Goal: Transaction & Acquisition: Purchase product/service

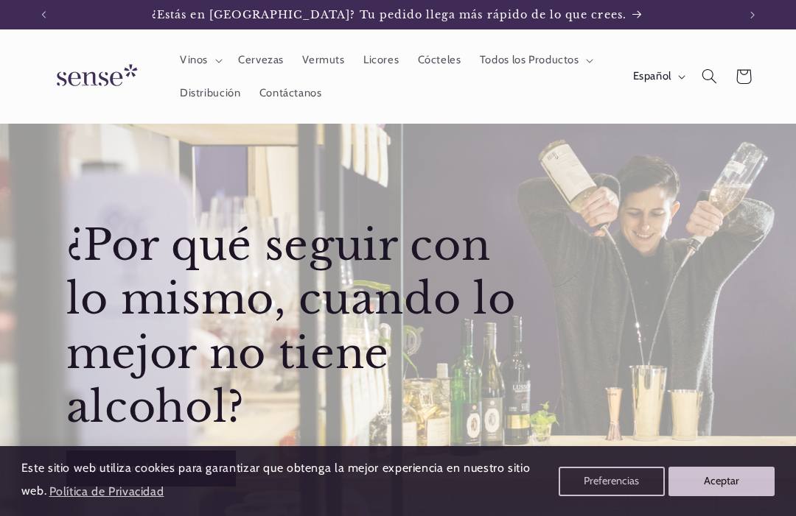
click at [710, 75] on icon "Búsqueda" at bounding box center [708, 76] width 15 height 15
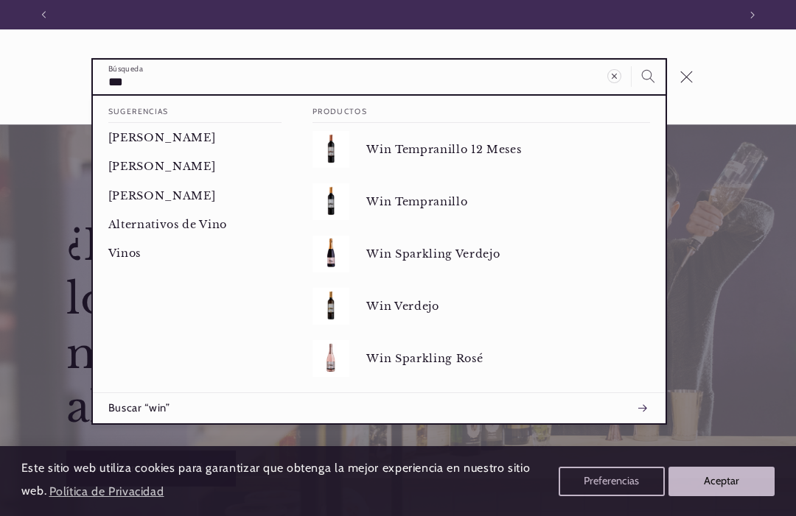
scroll to position [0, 694]
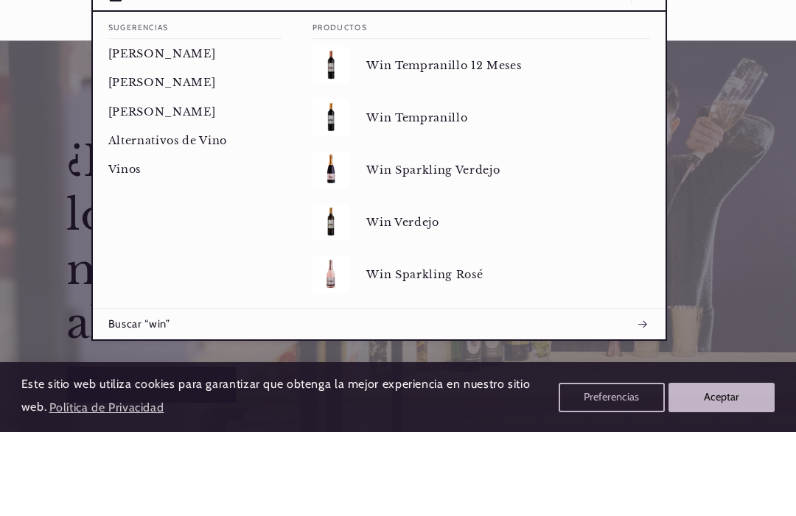
type input "***"
click at [466, 247] on p "Win Sparkling Verdejo" at bounding box center [508, 253] width 284 height 13
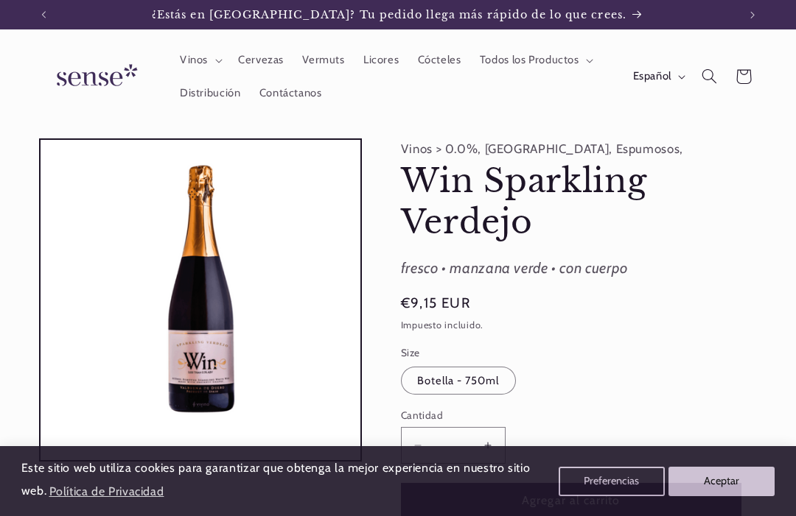
click at [719, 471] on button "Aceptar" at bounding box center [721, 481] width 106 height 29
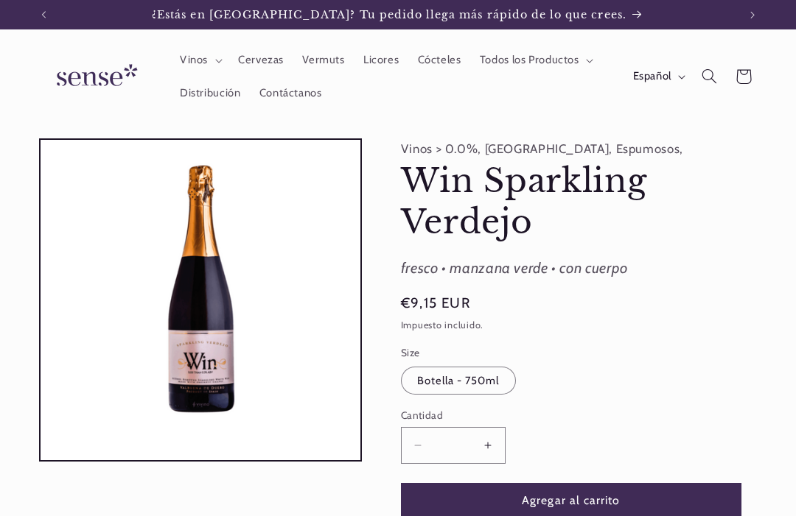
click at [700, 85] on span "Búsqueda" at bounding box center [709, 77] width 34 height 34
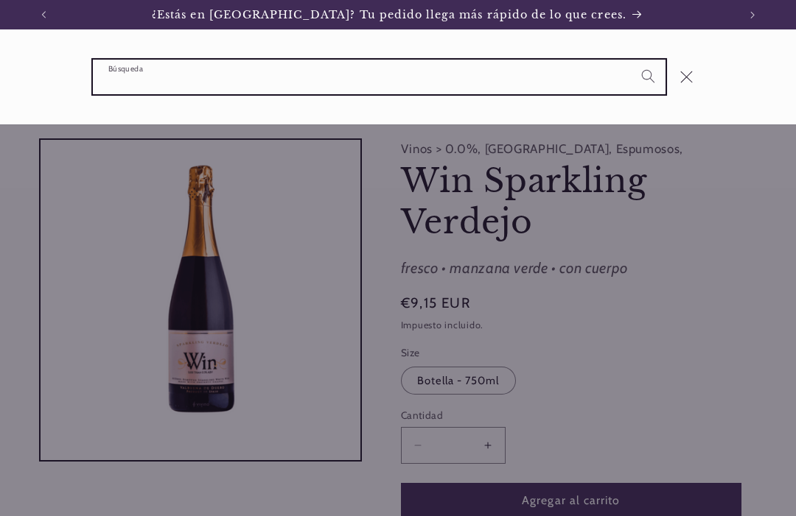
click at [452, 73] on input "Búsqueda" at bounding box center [379, 77] width 572 height 35
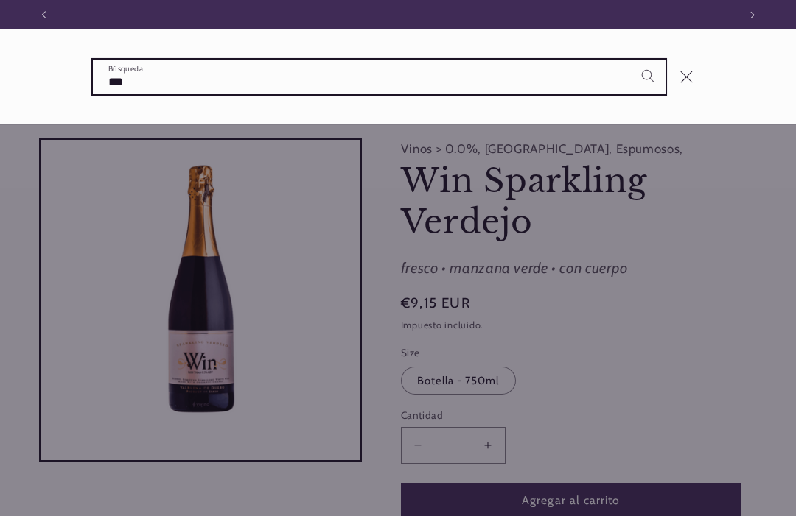
scroll to position [0, 694]
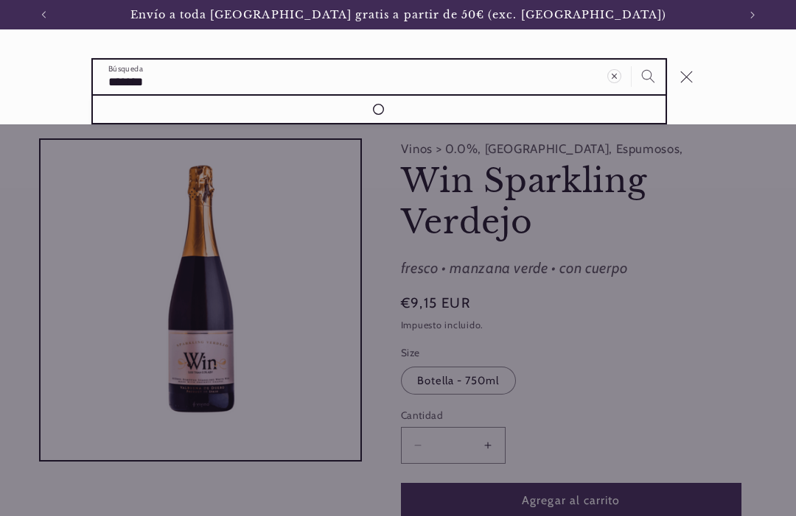
type input "*******"
click at [647, 76] on button "Búsqueda" at bounding box center [648, 77] width 34 height 34
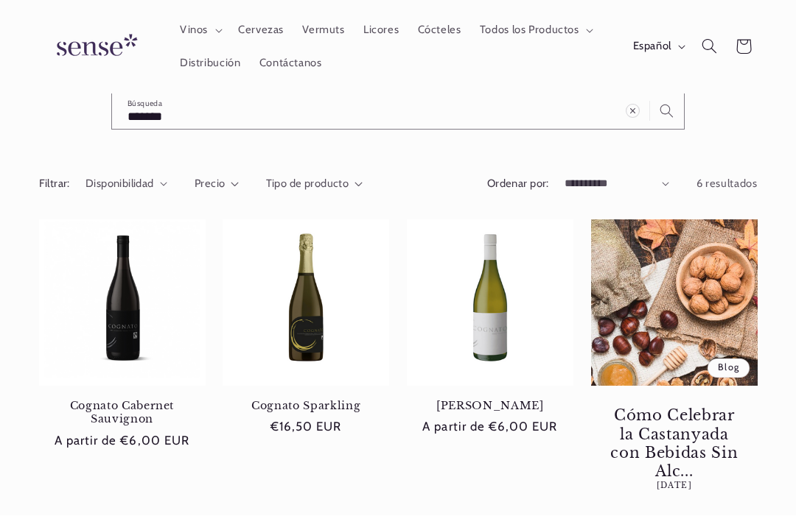
scroll to position [41, 0]
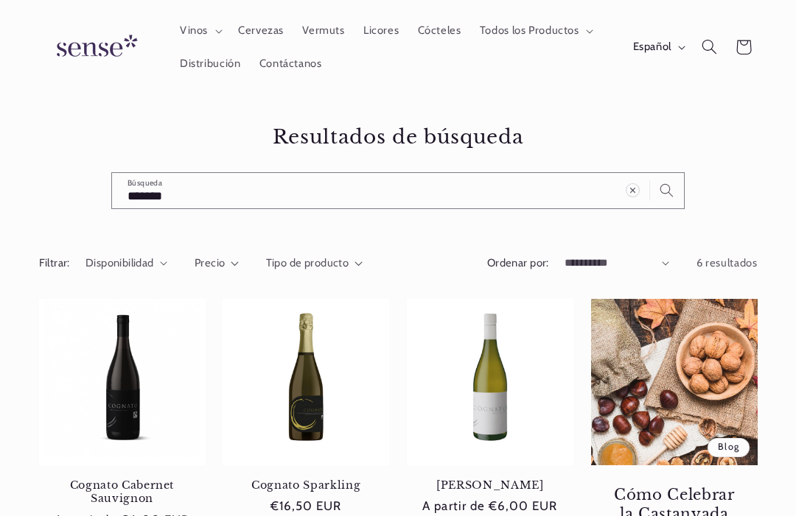
click at [631, 187] on icon "Borrar término de búsqueda" at bounding box center [632, 191] width 14 height 14
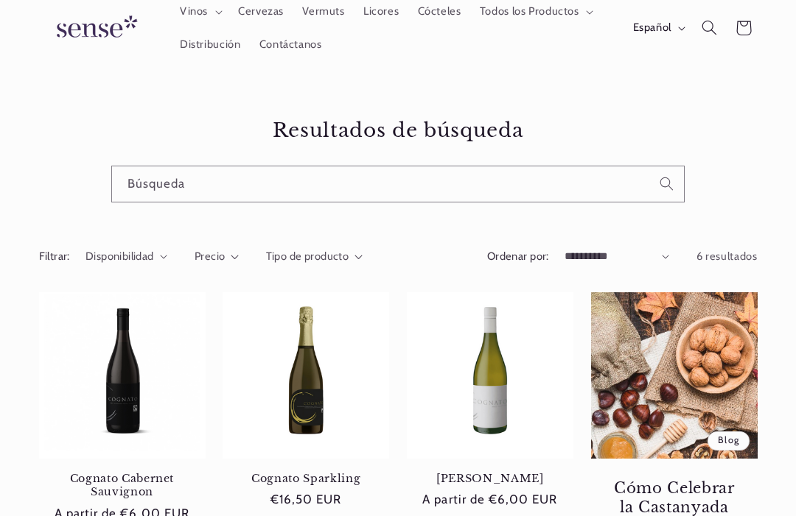
scroll to position [0, 0]
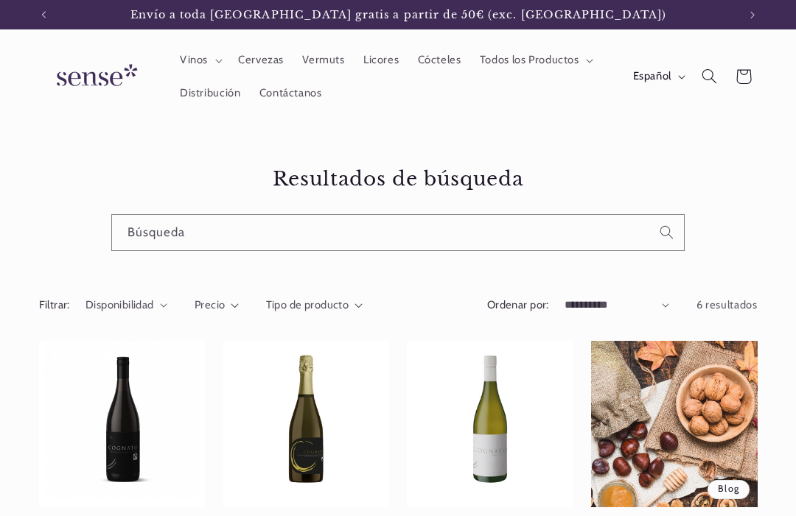
click at [102, 75] on img at bounding box center [94, 76] width 110 height 42
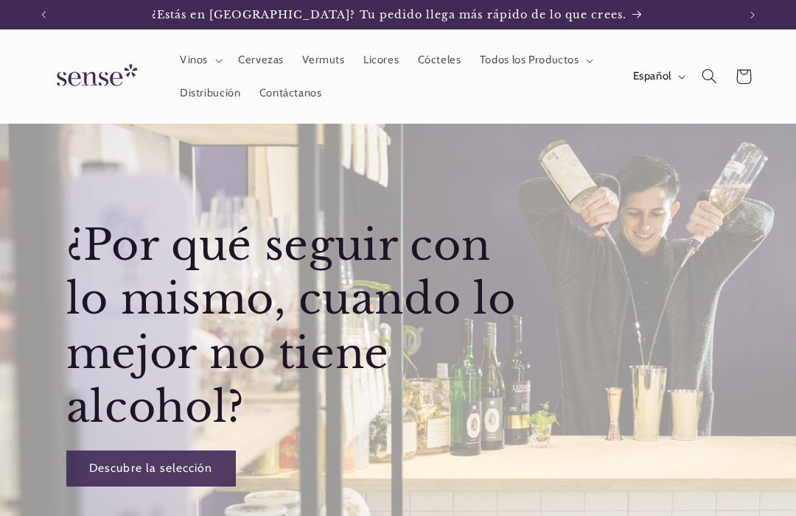
click at [712, 82] on icon "Búsqueda" at bounding box center [708, 76] width 15 height 15
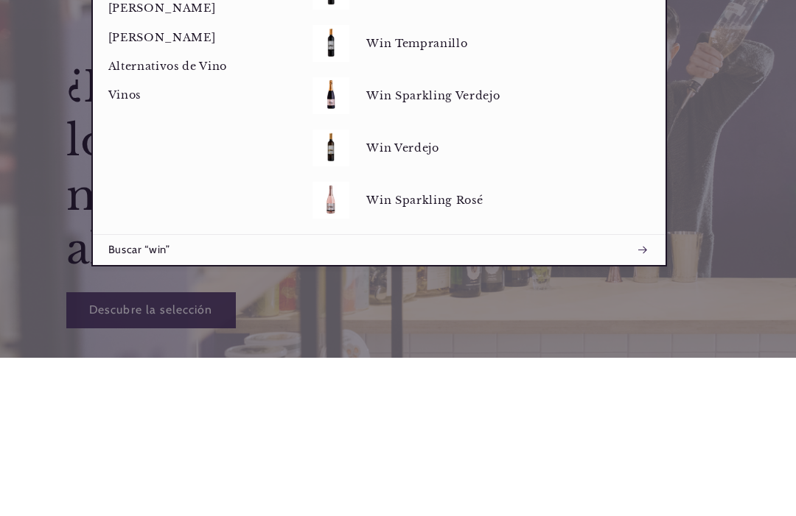
type input "***"
click at [485, 247] on p "Win Sparkling Verdejo" at bounding box center [508, 253] width 284 height 13
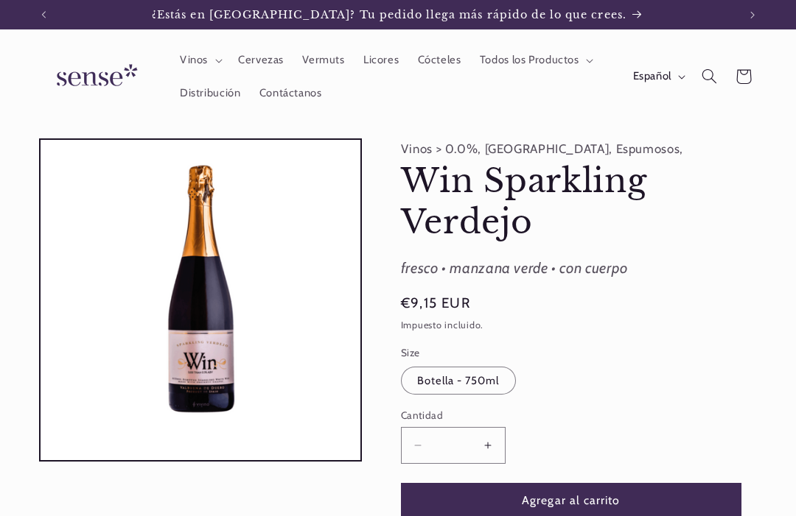
click at [189, 59] on span "Vinos" at bounding box center [194, 60] width 28 height 14
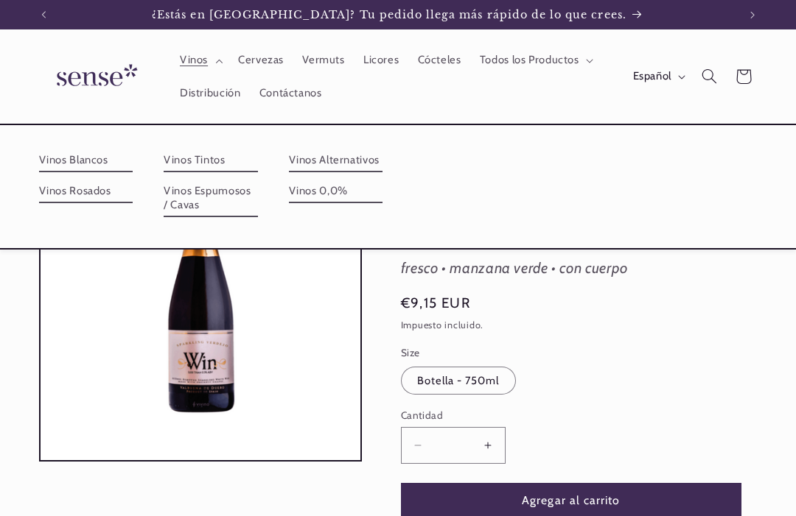
click at [211, 57] on summary "Vinos" at bounding box center [199, 60] width 58 height 32
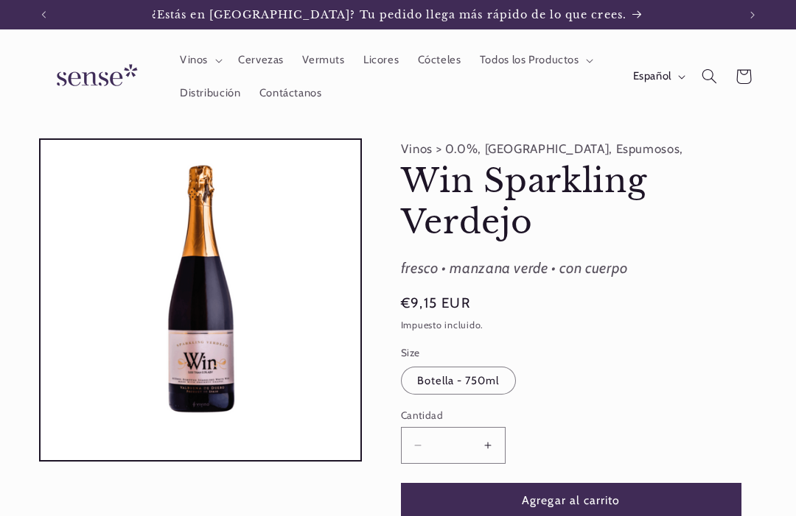
click at [217, 63] on summary "Vinos" at bounding box center [199, 60] width 58 height 32
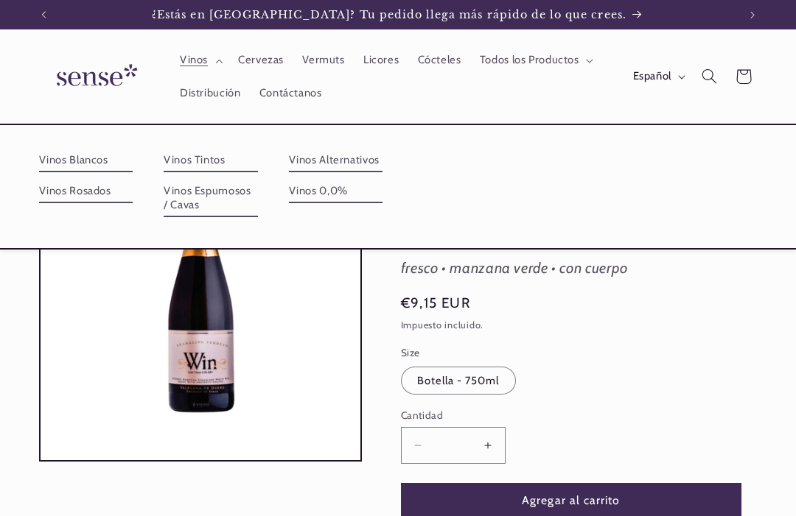
click at [258, 155] on link "Vinos Tintos" at bounding box center [211, 161] width 94 height 24
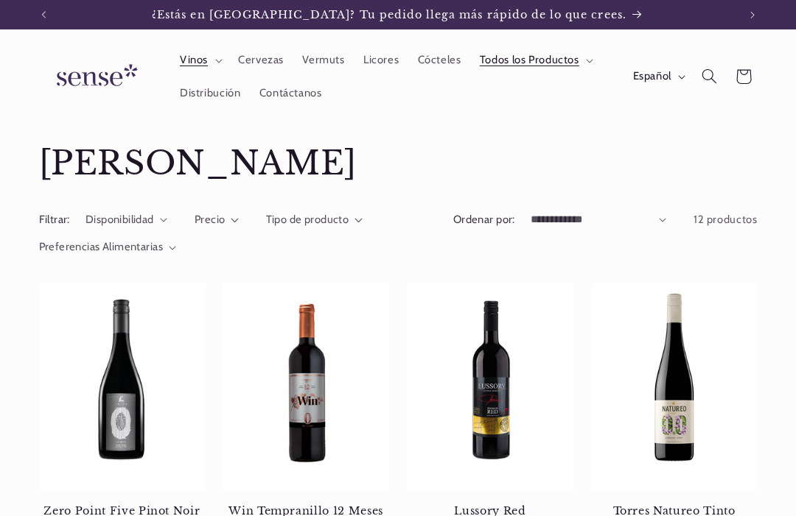
click at [204, 47] on summary "Vinos" at bounding box center [199, 60] width 58 height 32
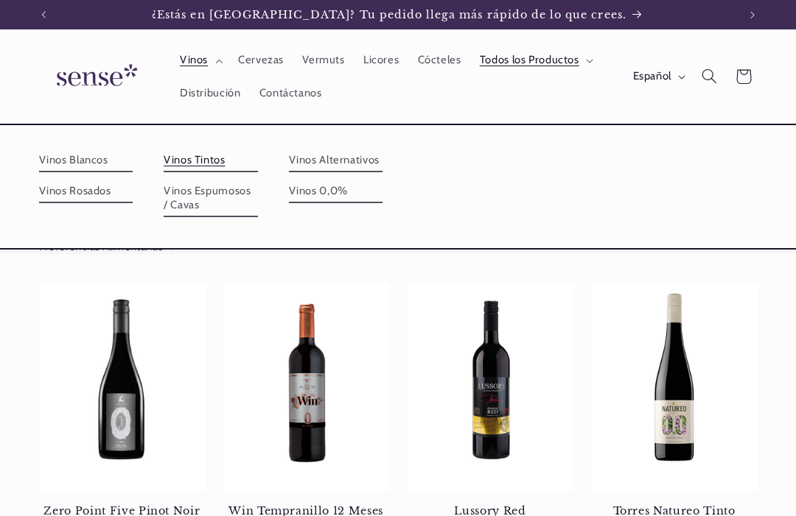
click at [100, 161] on link "Vinos Blancos" at bounding box center [86, 161] width 94 height 24
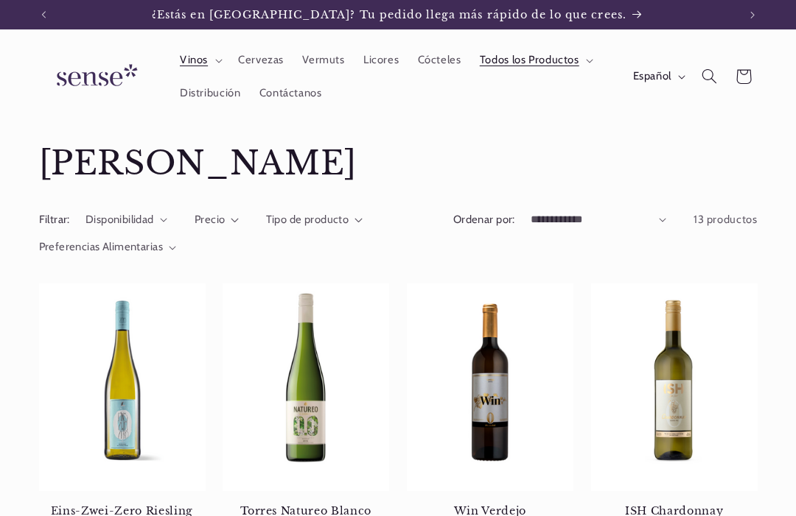
scroll to position [0, 694]
